Goal: Task Accomplishment & Management: Manage account settings

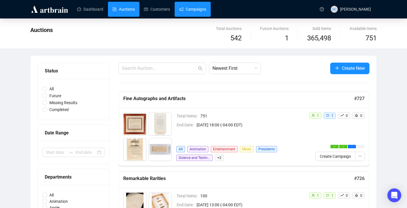
click at [206, 11] on link "Campaigns" at bounding box center [192, 9] width 27 height 15
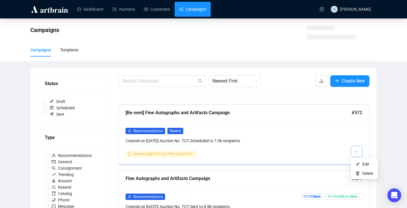
click at [357, 149] on span "button" at bounding box center [355, 151] width 3 height 7
click at [356, 154] on span "button" at bounding box center [355, 151] width 3 height 7
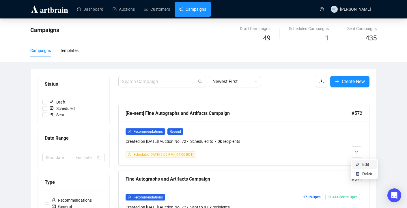
click at [363, 166] on span "Edit" at bounding box center [365, 164] width 7 height 5
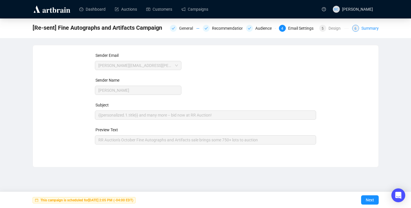
click at [376, 27] on div "Summary" at bounding box center [369, 28] width 17 height 7
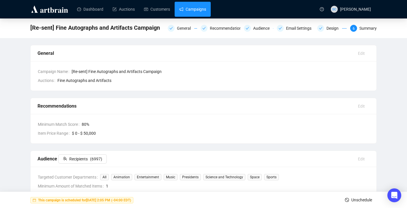
click at [201, 9] on link "Campaigns" at bounding box center [192, 9] width 27 height 15
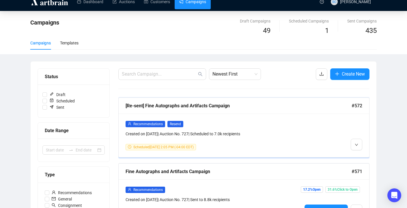
scroll to position [11, 0]
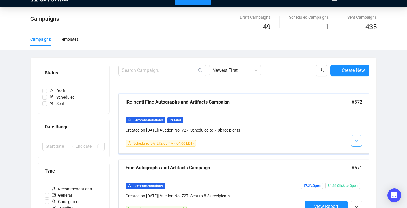
click at [358, 142] on button "button" at bounding box center [356, 141] width 12 height 12
click at [360, 150] on li "Edit" at bounding box center [363, 152] width 25 height 9
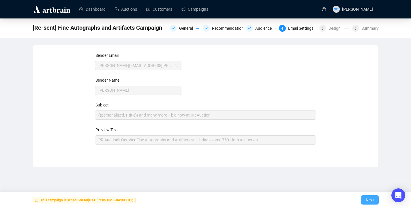
click at [368, 198] on span "Next" at bounding box center [370, 200] width 8 height 16
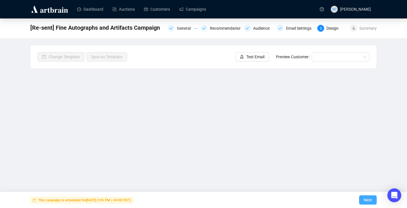
click at [369, 200] on span "Next" at bounding box center [367, 200] width 8 height 16
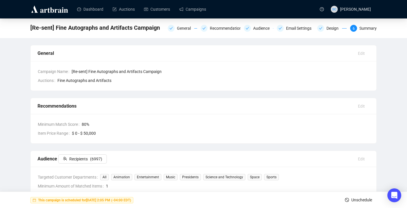
click at [359, 198] on span "Unschedule" at bounding box center [361, 200] width 21 height 16
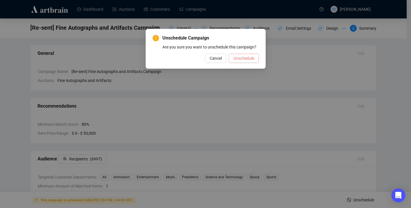
click at [248, 61] on span "Unschedule" at bounding box center [243, 58] width 21 height 6
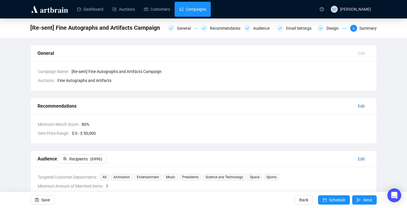
click at [193, 4] on link "Campaigns" at bounding box center [192, 9] width 27 height 15
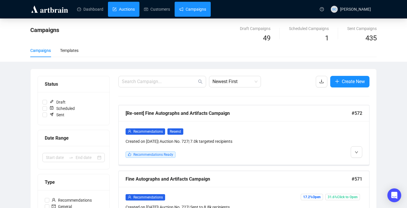
click at [135, 10] on link "Auctions" at bounding box center [123, 9] width 22 height 15
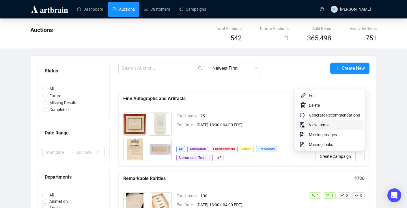
click at [339, 124] on span "View Items" at bounding box center [333, 125] width 51 height 6
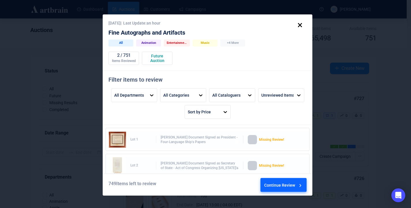
click at [282, 186] on div "Continue Review" at bounding box center [283, 186] width 39 height 16
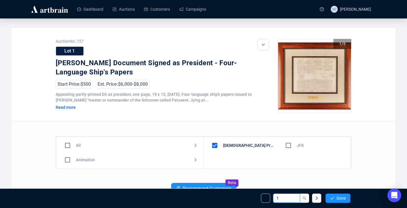
click at [286, 197] on input "1" at bounding box center [286, 197] width 27 height 9
type input "102"
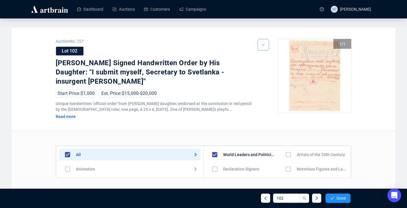
click at [261, 43] on icon "down" at bounding box center [262, 44] width 3 height 3
click at [267, 57] on div at bounding box center [263, 85] width 12 height 92
click at [266, 47] on button "button" at bounding box center [263, 45] width 12 height 12
click at [267, 57] on li "Delete" at bounding box center [270, 57] width 25 height 9
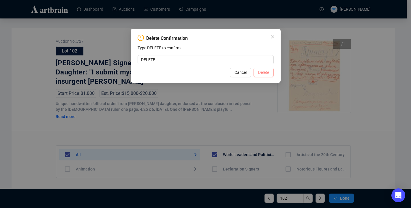
type input "DELETE"
click at [267, 71] on span "Delete" at bounding box center [263, 72] width 11 height 6
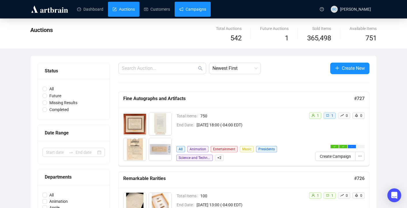
click at [201, 7] on link "Campaigns" at bounding box center [192, 9] width 27 height 15
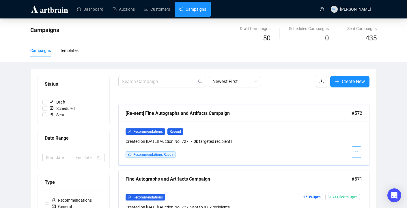
click at [358, 154] on button "button" at bounding box center [356, 152] width 12 height 12
click at [361, 163] on li "Edit" at bounding box center [363, 164] width 25 height 9
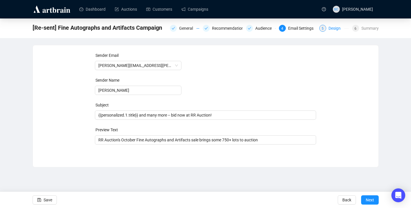
click at [330, 28] on div "Design" at bounding box center [336, 28] width 16 height 7
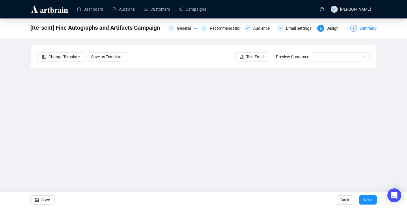
click at [364, 30] on div "Summary" at bounding box center [367, 28] width 17 height 7
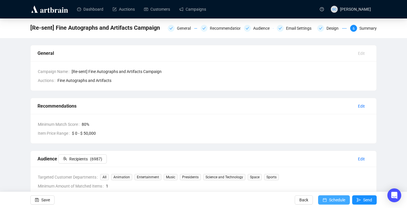
click at [341, 203] on span "Schedule" at bounding box center [337, 200] width 16 height 16
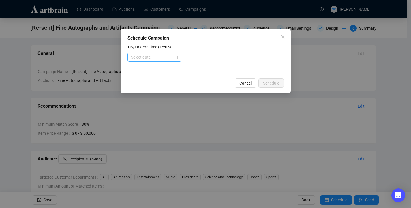
click at [169, 61] on div at bounding box center [154, 56] width 54 height 9
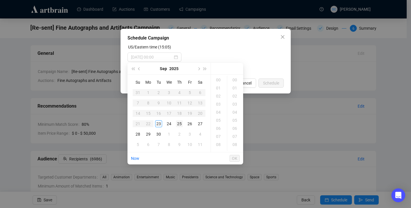
click at [177, 124] on div "25" at bounding box center [179, 123] width 7 height 7
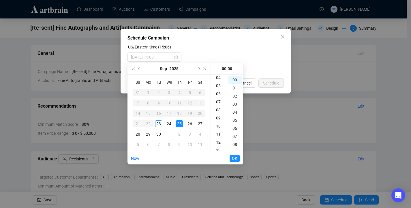
scroll to position [89, 0]
click at [219, 103] on div "14" at bounding box center [219, 103] width 14 height 8
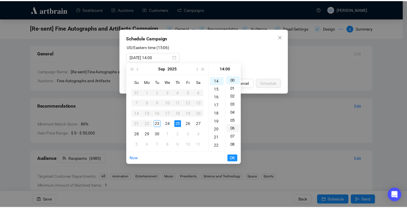
scroll to position [113, 0]
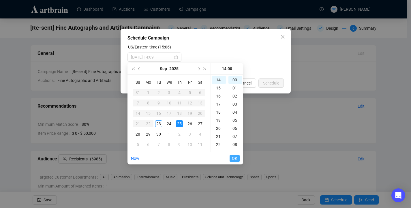
type input "[DATE] 14:00"
click at [236, 157] on span "OK" at bounding box center [234, 158] width 5 height 11
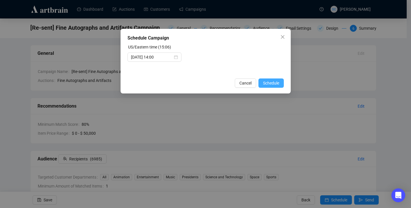
click at [268, 80] on span "Schedule" at bounding box center [271, 83] width 16 height 6
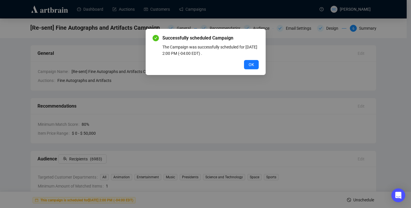
click at [251, 65] on span "OK" at bounding box center [251, 64] width 5 height 6
